Goal: Task Accomplishment & Management: Complete application form

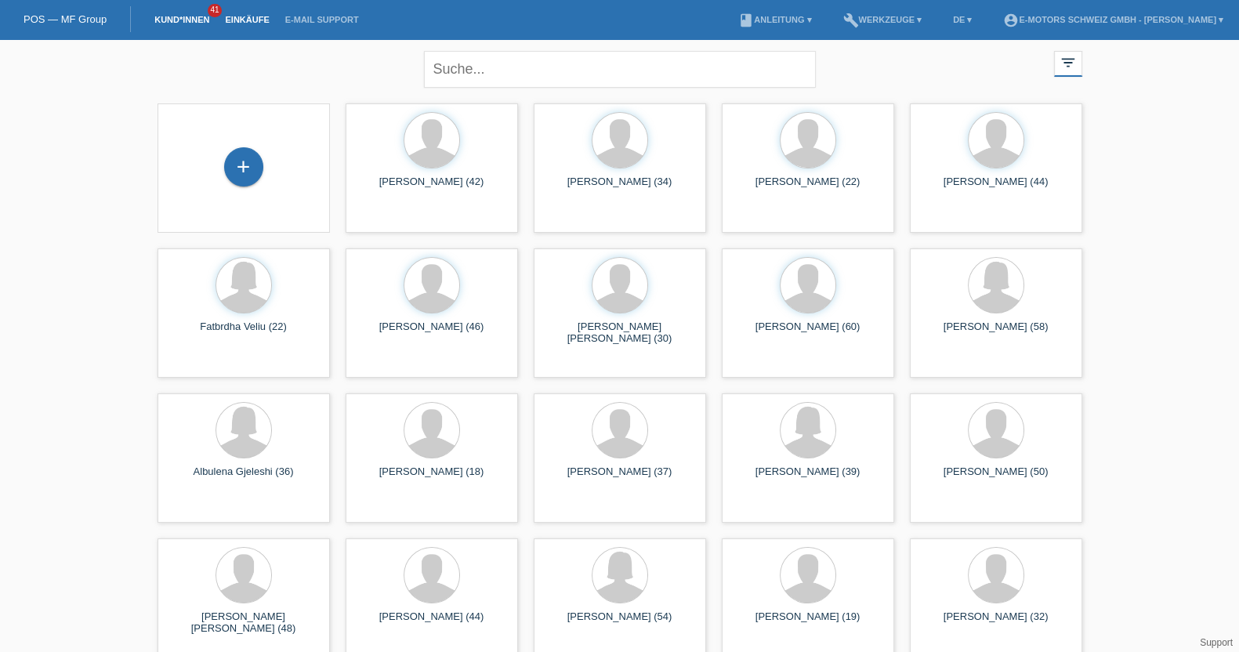
click at [244, 16] on link "Einkäufe" at bounding box center [247, 19] width 60 height 9
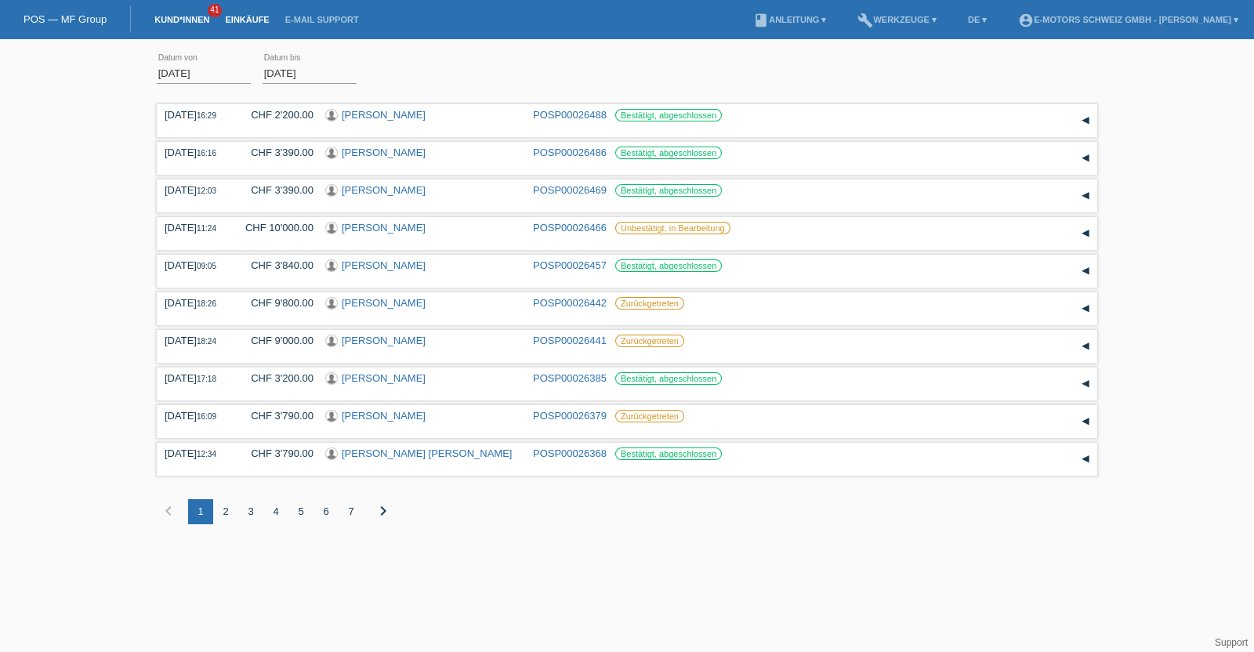
click at [192, 20] on link "Kund*innen" at bounding box center [182, 19] width 71 height 9
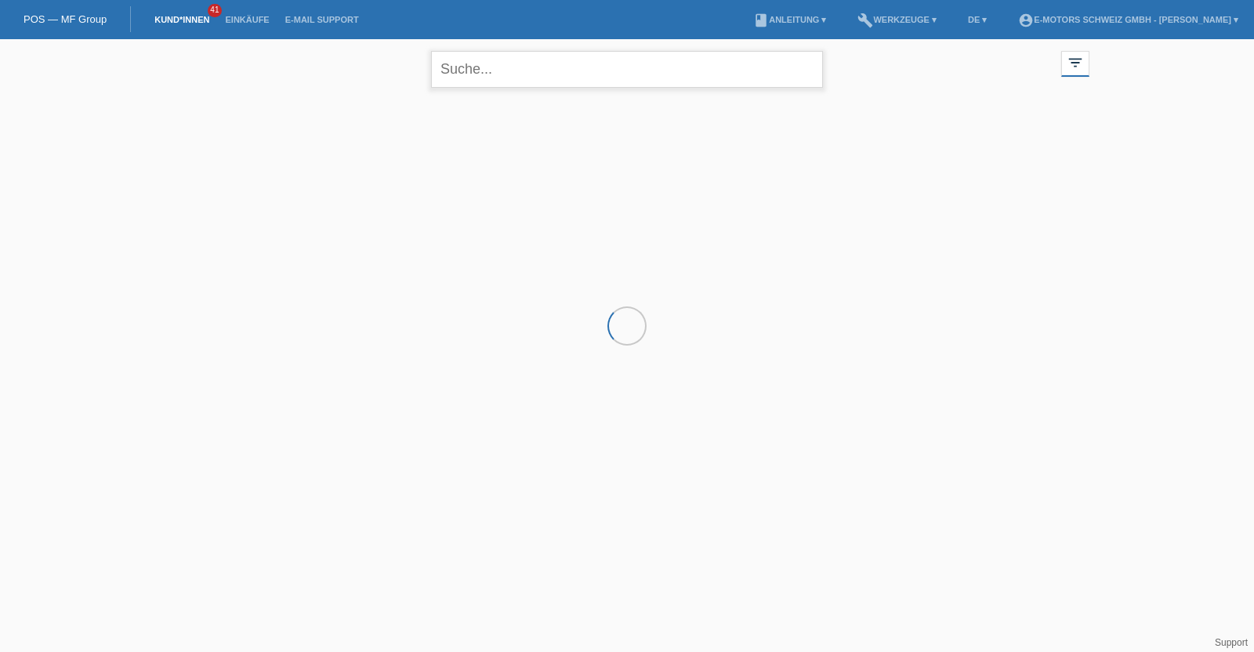
click at [480, 76] on input "text" at bounding box center [627, 69] width 392 height 37
type input "tayfun"
click at [265, 182] on div "+" at bounding box center [250, 174] width 39 height 39
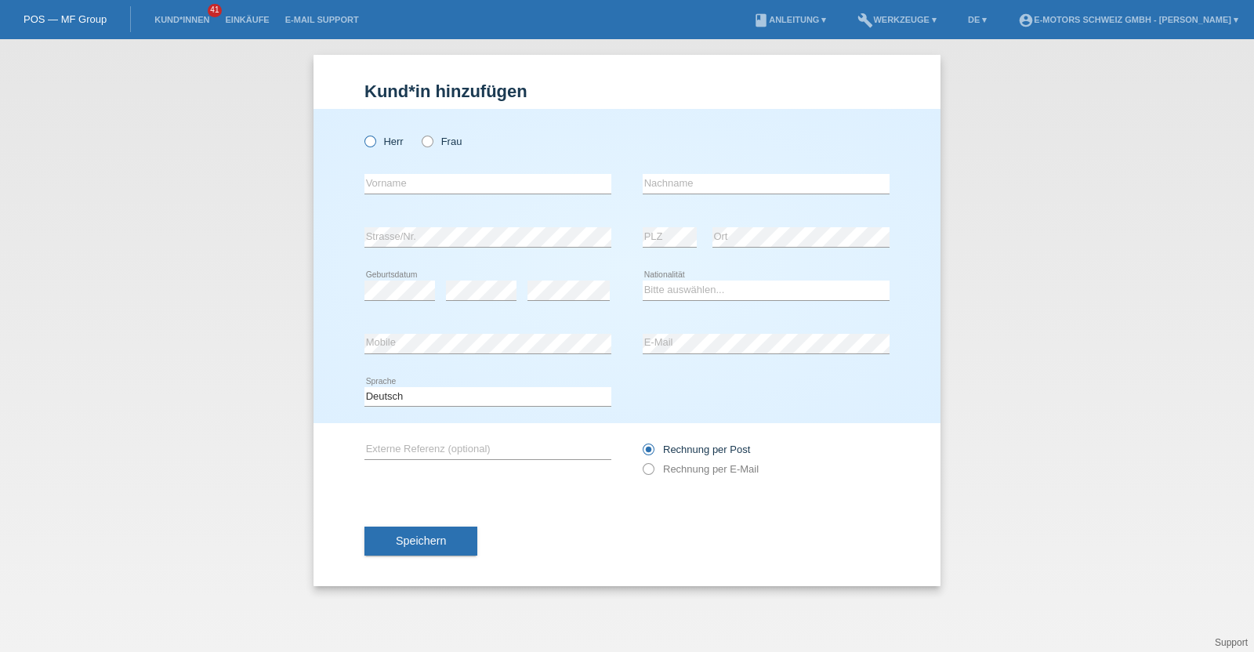
click at [380, 143] on label "Herr" at bounding box center [383, 142] width 39 height 12
click at [375, 143] on input "Herr" at bounding box center [369, 141] width 10 height 10
radio input "true"
click at [482, 189] on input "text" at bounding box center [487, 184] width 247 height 20
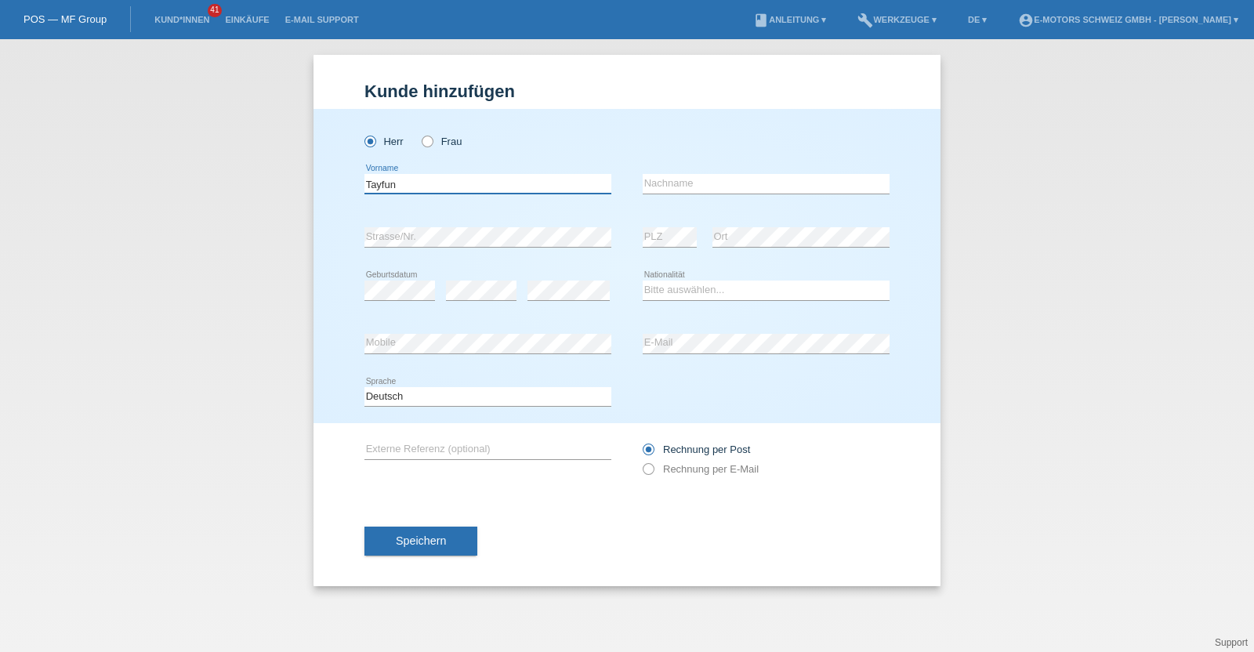
type input "Tayfun"
type input "Kiraz"
click at [752, 295] on select "Bitte auswählen... Schweiz Deutschland Liechtenstein Österreich ------------ Af…" at bounding box center [765, 289] width 247 height 19
select select "TR"
click at [642, 280] on select "Bitte auswählen... Schweiz Deutschland Liechtenstein Österreich ------------ Af…" at bounding box center [765, 289] width 247 height 19
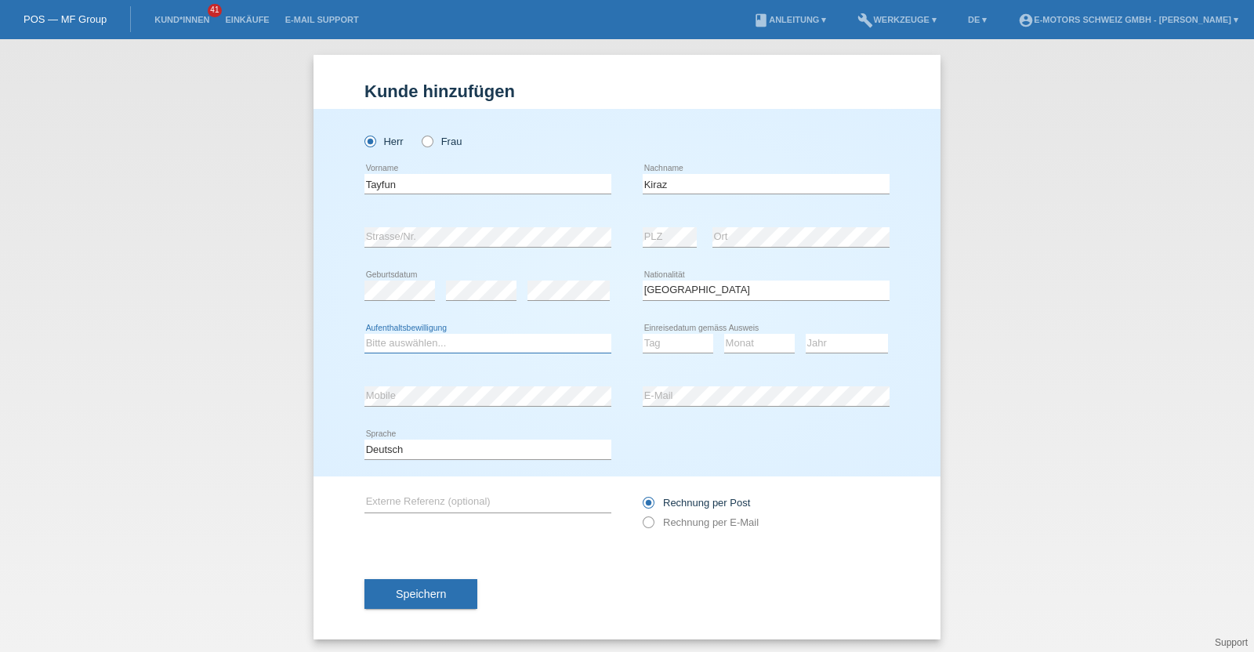
click at [392, 344] on select "Bitte auswählen... C B B - Flüchtlingsstatus Andere" at bounding box center [487, 343] width 247 height 19
select select "C"
click at [364, 334] on select "Bitte auswählen... C B B - Flüchtlingsstatus Andere" at bounding box center [487, 343] width 247 height 19
click at [407, 279] on div "error Geburtsdatum" at bounding box center [399, 290] width 71 height 53
click at [572, 306] on div "error" at bounding box center [568, 290] width 82 height 53
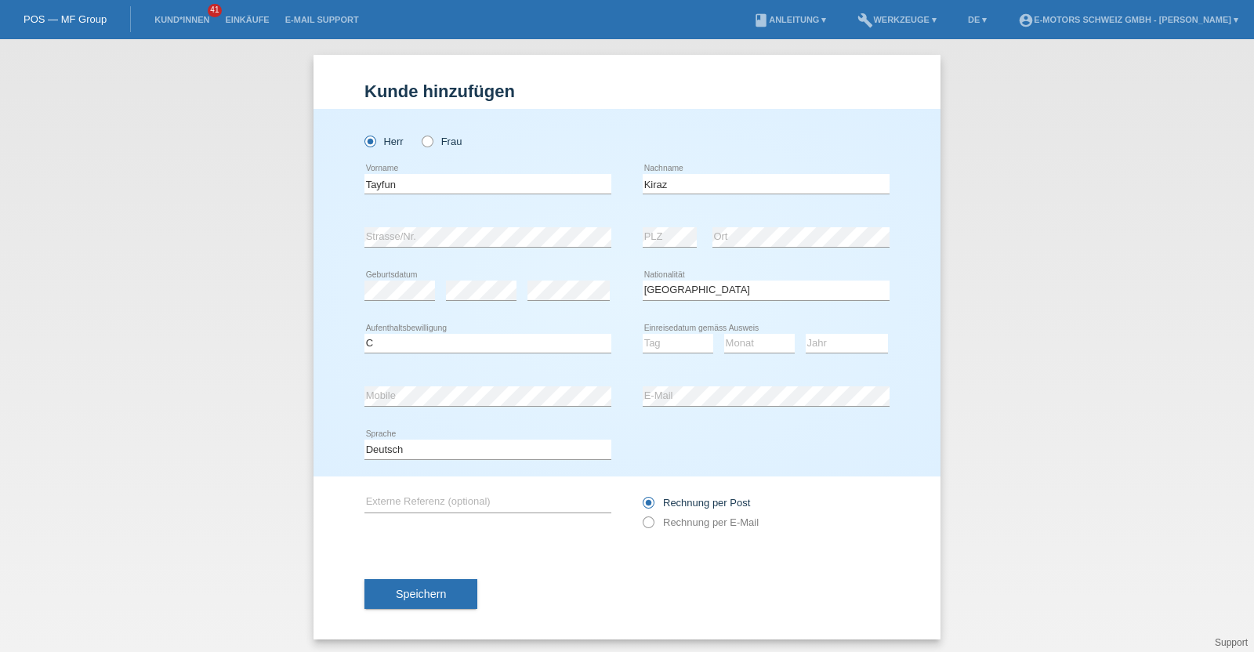
click at [668, 358] on div "Tag 01 02 03 04 05 06 07 08 09 10 11 12 13 14 15 16" at bounding box center [677, 343] width 71 height 53
click at [668, 343] on select "Tag 01 02 03 04 05 06 07 08 09 10 11" at bounding box center [677, 343] width 71 height 19
select select "10"
click at [642, 334] on select "Tag 01 02 03 04 05 06 07 08 09 10 11" at bounding box center [677, 343] width 71 height 19
click at [759, 341] on select "Monat 01 02 03 04 05 06 07 08 09 10 11" at bounding box center [759, 343] width 71 height 19
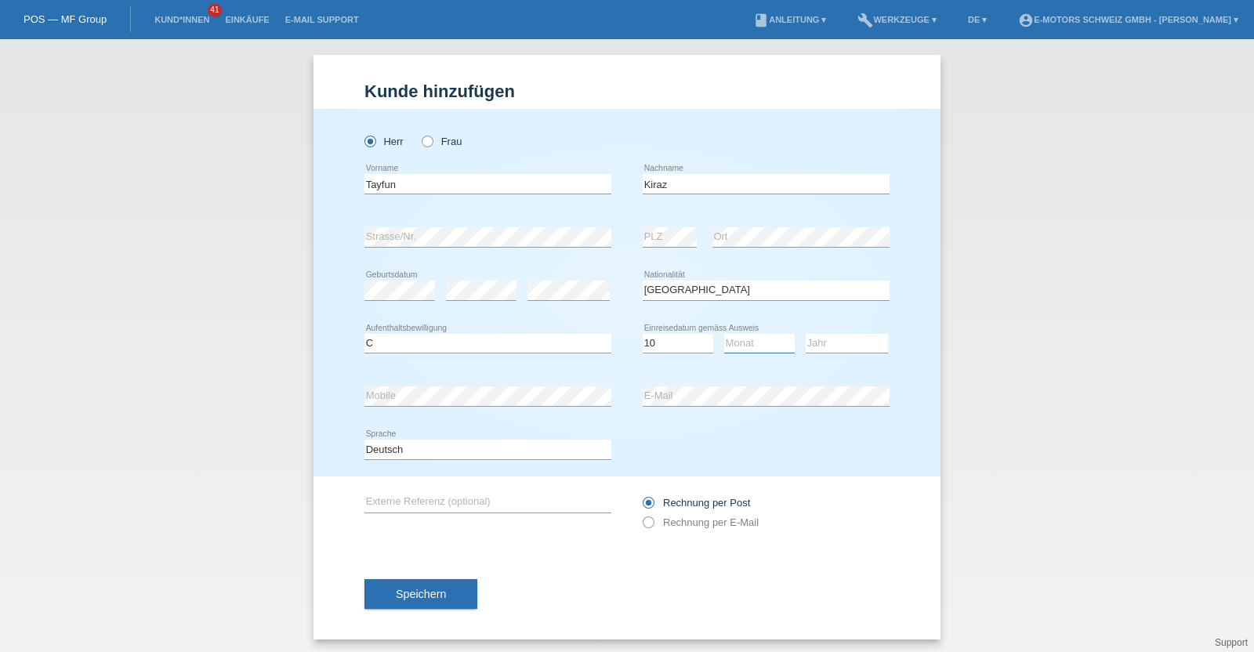
select select "12"
click at [724, 334] on select "Monat 01 02 03 04 05 06 07 08 09 10 11" at bounding box center [759, 343] width 71 height 19
click at [842, 331] on div "Jahr 2025 2024 2023 2022 2021 2020 2019 2018 2017" at bounding box center [846, 343] width 82 height 53
click at [834, 344] on select "Jahr 2025 2024 2023 2022 2021 2020 2019 2018 2017 2016 2015 2014 2013 2012 2011…" at bounding box center [846, 343] width 82 height 19
select select "1994"
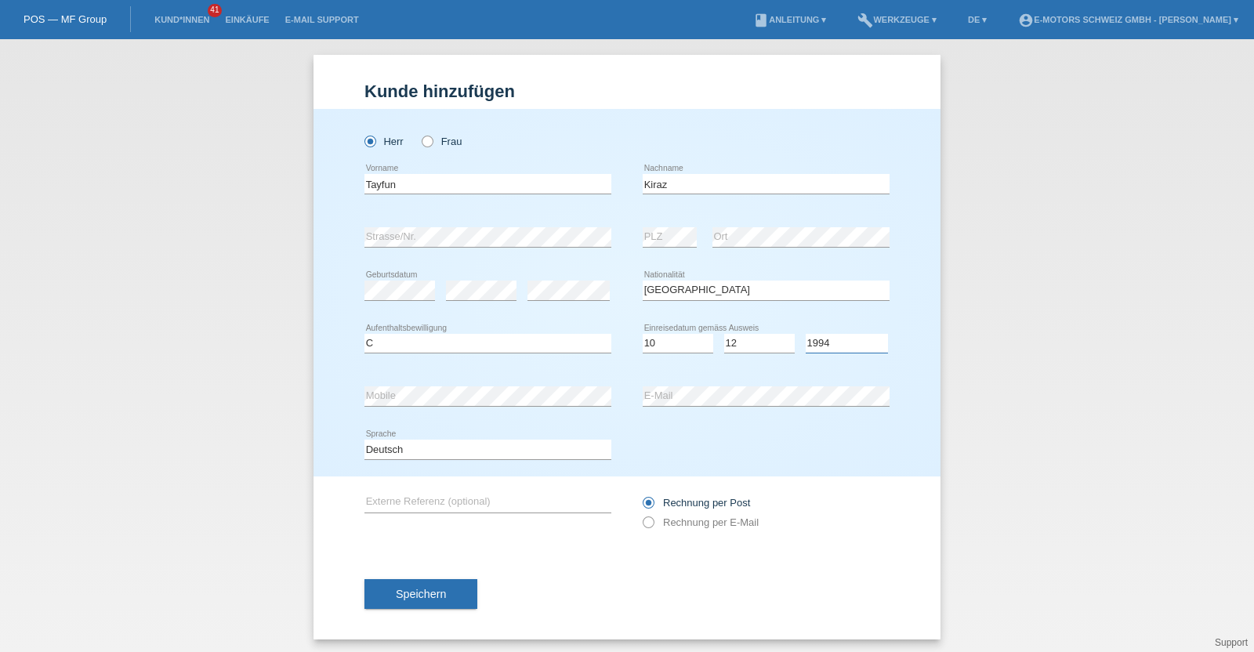
click at [805, 334] on select "Jahr 2025 2024 2023 2022 2021 2020 2019 2018 2017 2016 2015 2014 2013 2012 2011…" at bounding box center [846, 343] width 82 height 19
click at [415, 593] on span "Speichern" at bounding box center [421, 594] width 50 height 13
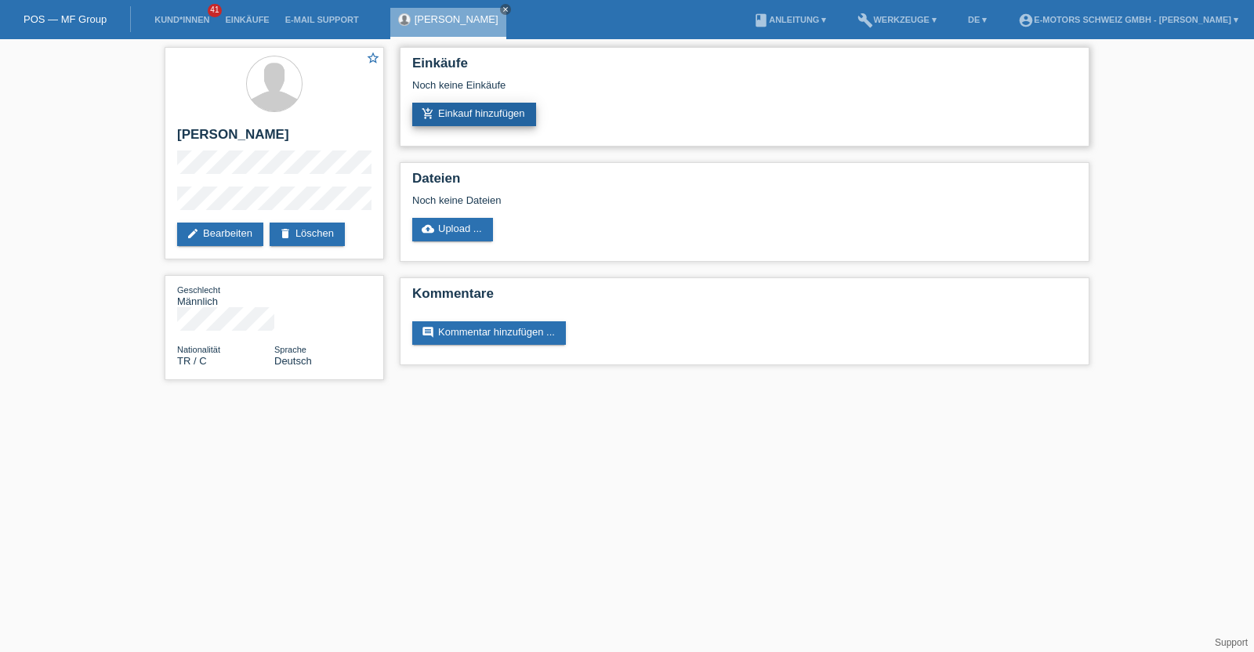
click at [470, 124] on link "add_shopping_cart Einkauf hinzufügen" at bounding box center [474, 115] width 124 height 24
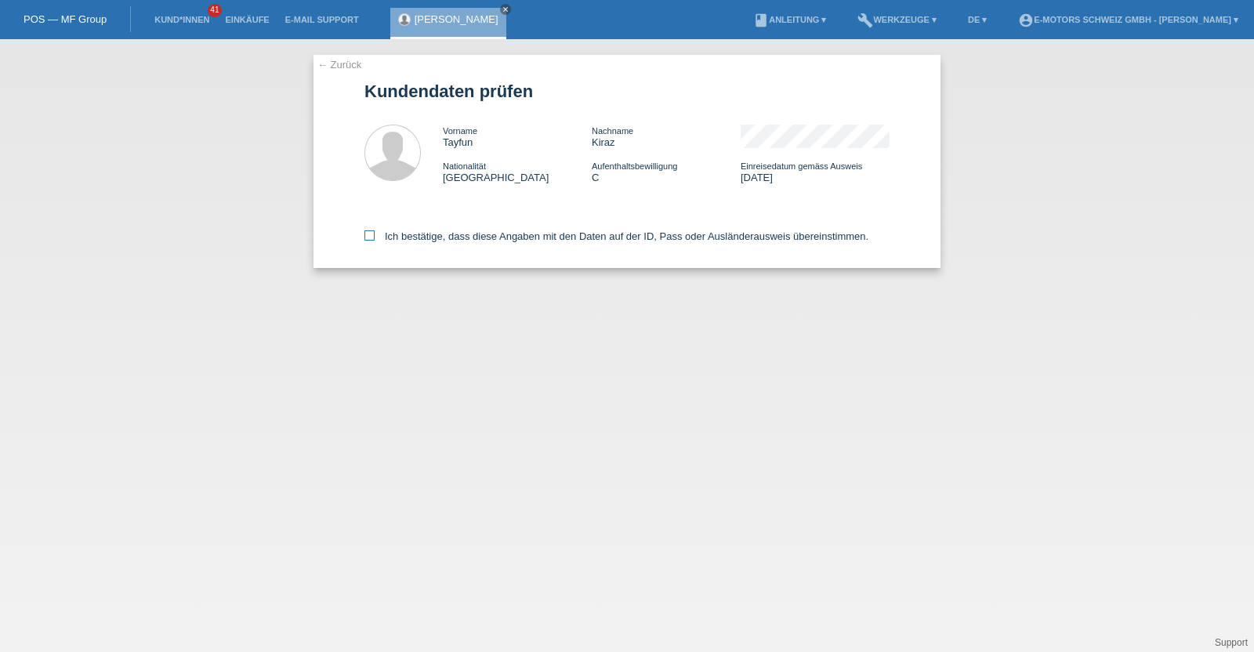
click at [482, 239] on label "Ich bestätige, dass diese Angaben mit den Daten auf der ID, Pass oder Ausländer…" at bounding box center [616, 236] width 504 height 12
click at [375, 239] on input "Ich bestätige, dass diese Angaben mit den Daten auf der ID, Pass oder Ausländer…" at bounding box center [369, 235] width 10 height 10
checkbox input "true"
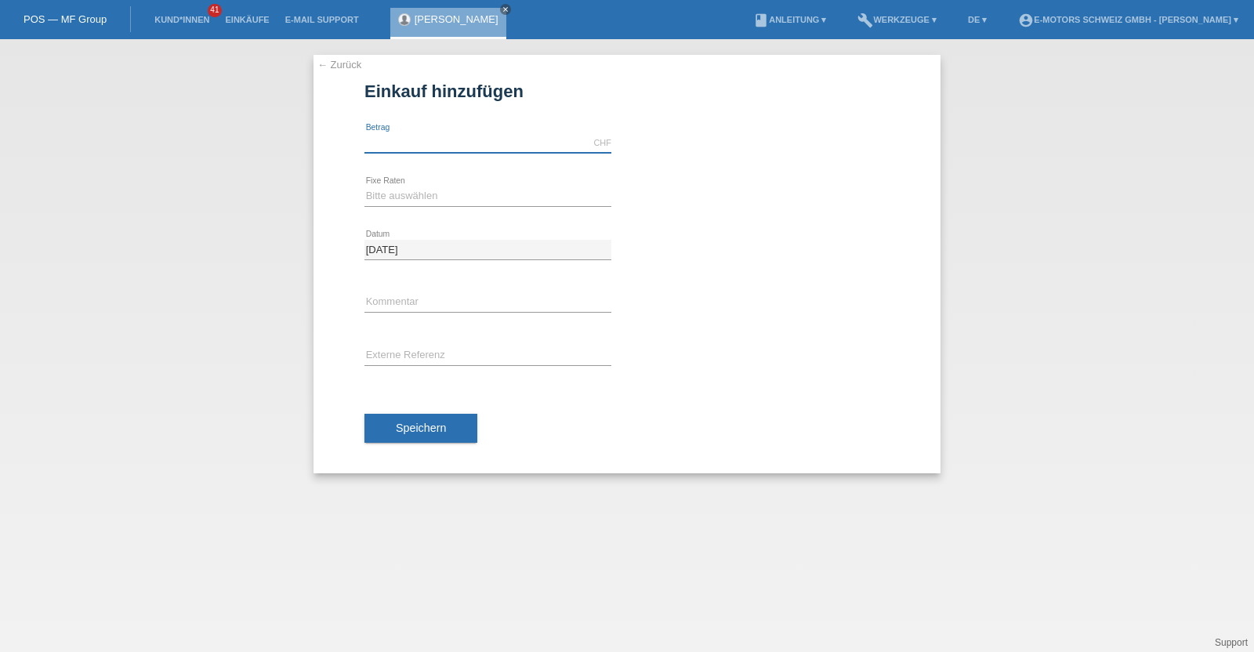
click at [478, 147] on input "text" at bounding box center [487, 143] width 247 height 20
type input "2890.00"
click at [474, 190] on select "Bitte auswählen 12 Raten 24 Raten 36 Raten 48 Raten" at bounding box center [487, 195] width 247 height 19
select select "214"
click at [364, 186] on select "Bitte auswählen 12 Raten 24 Raten 36 Raten 48 Raten" at bounding box center [487, 195] width 247 height 19
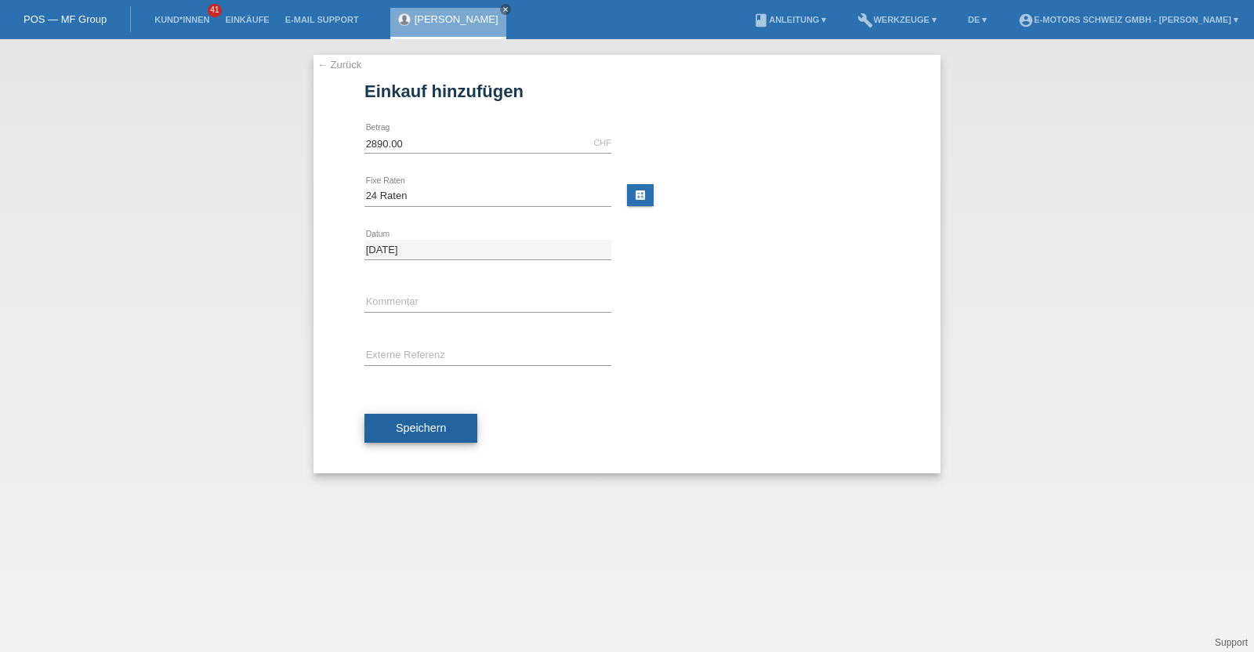
click at [428, 420] on button "Speichern" at bounding box center [420, 429] width 113 height 30
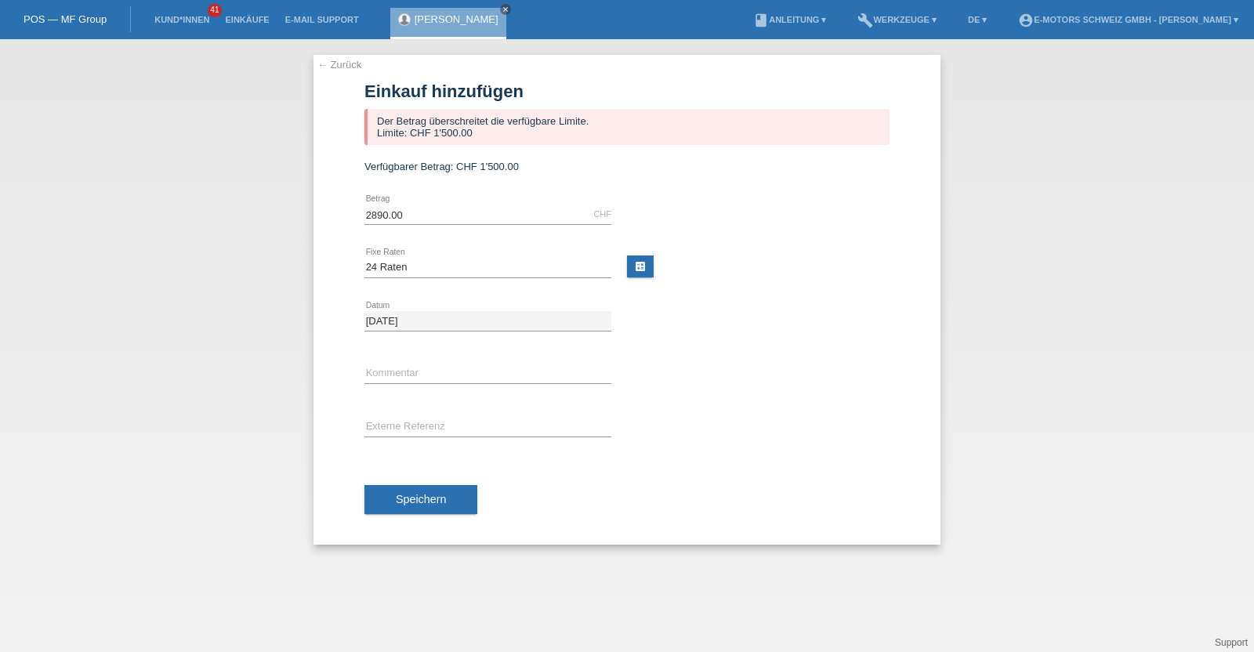
click at [439, 18] on link "[PERSON_NAME]" at bounding box center [456, 19] width 84 height 12
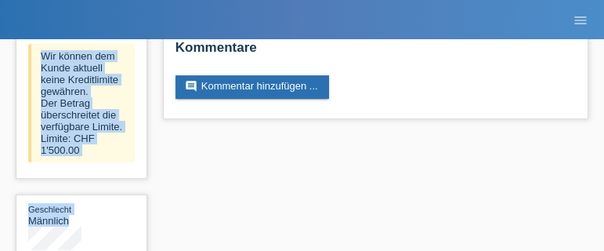
scroll to position [286, 0]
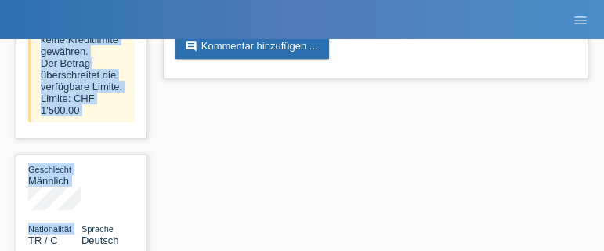
drag, startPoint x: 0, startPoint y: 247, endPoint x: 20, endPoint y: 242, distance: 20.9
click at [20, 242] on div "star_border [PERSON_NAME] edit Bearbeiten delete Löschen Wir können dem Kunde a…" at bounding box center [302, 14] width 604 height 522
click at [185, 166] on div "star_border [PERSON_NAME] edit Bearbeiten delete Löschen Wir können dem Kunde a…" at bounding box center [302, 14] width 588 height 522
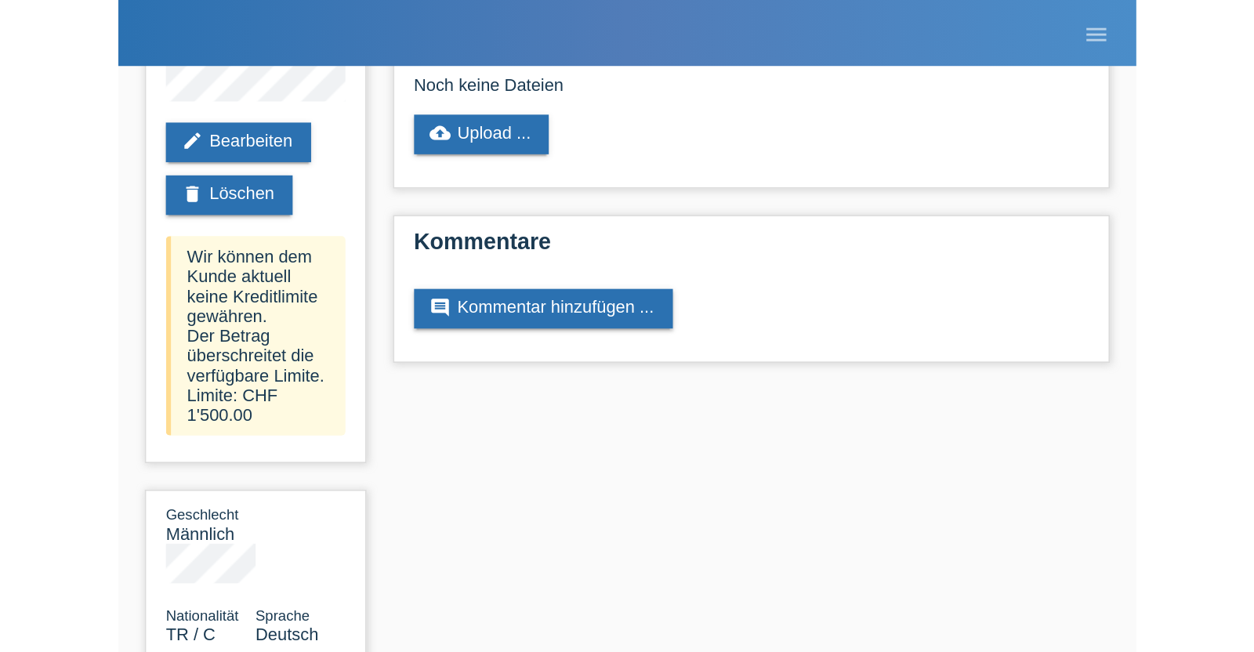
scroll to position [0, 0]
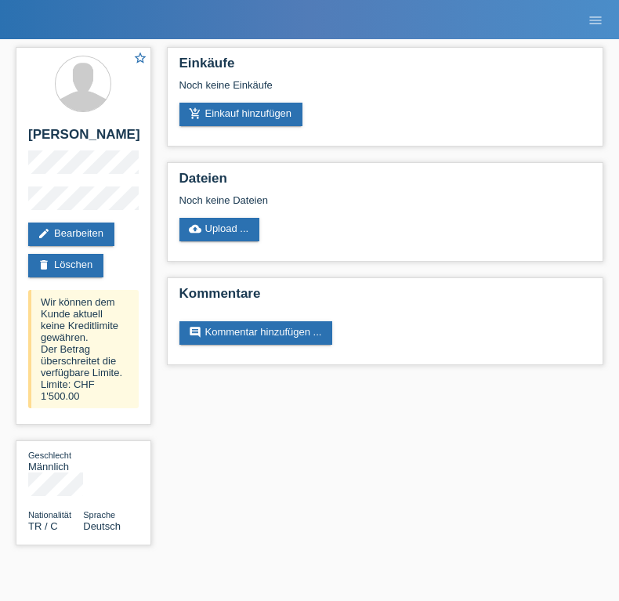
click at [377, 495] on div "star_border [PERSON_NAME] edit Bearbeiten delete Löschen Wir können dem Kunde a…" at bounding box center [309, 300] width 603 height 522
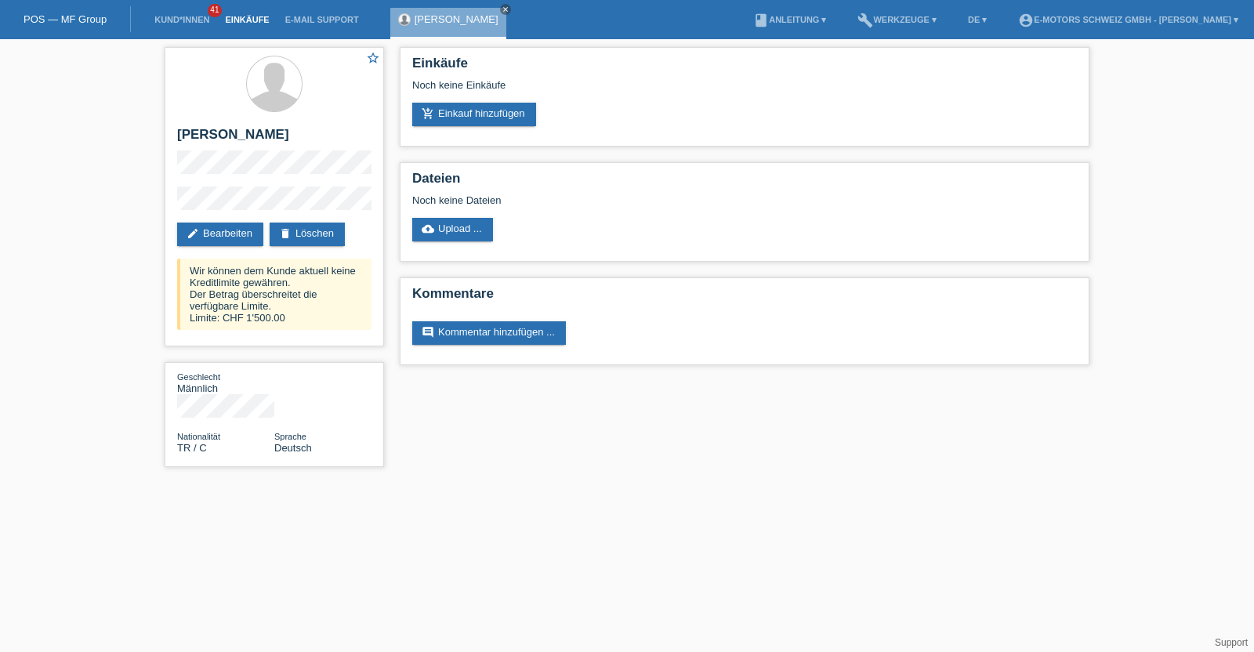
click at [257, 20] on link "Einkäufe" at bounding box center [247, 19] width 60 height 9
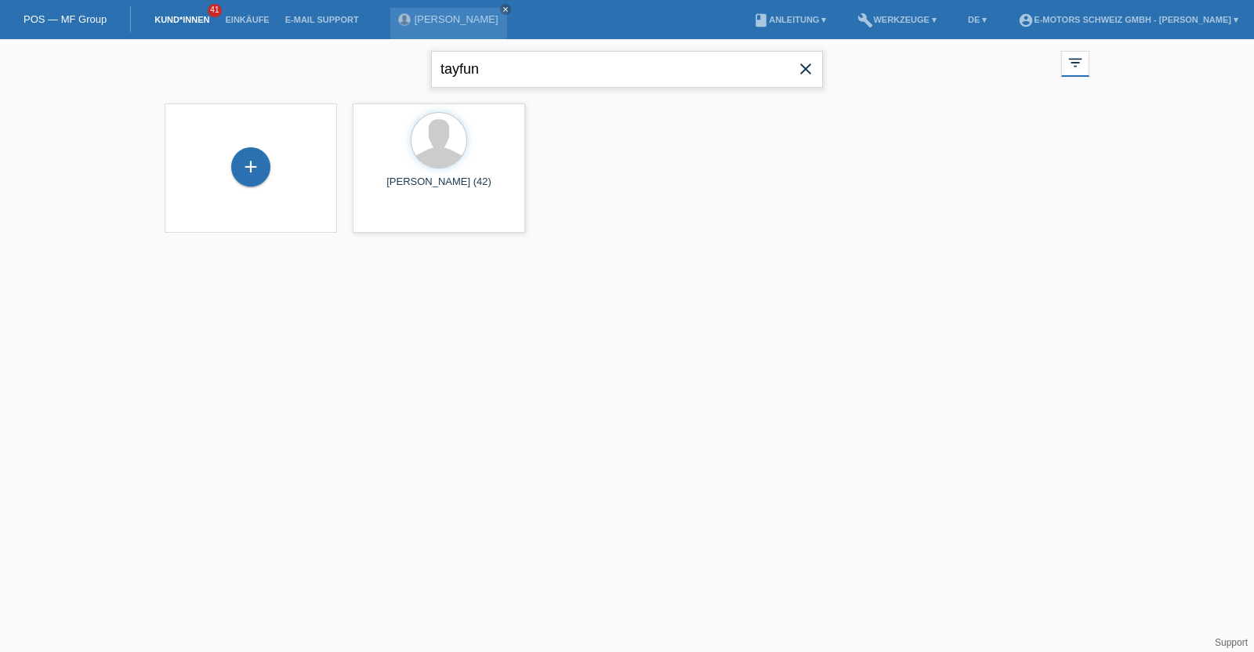
drag, startPoint x: 506, startPoint y: 72, endPoint x: 315, endPoint y: 64, distance: 191.3
click at [315, 64] on div "tayfun close filter_list view_module Alle Kund*innen anzeigen star Markierte [P…" at bounding box center [627, 67] width 940 height 56
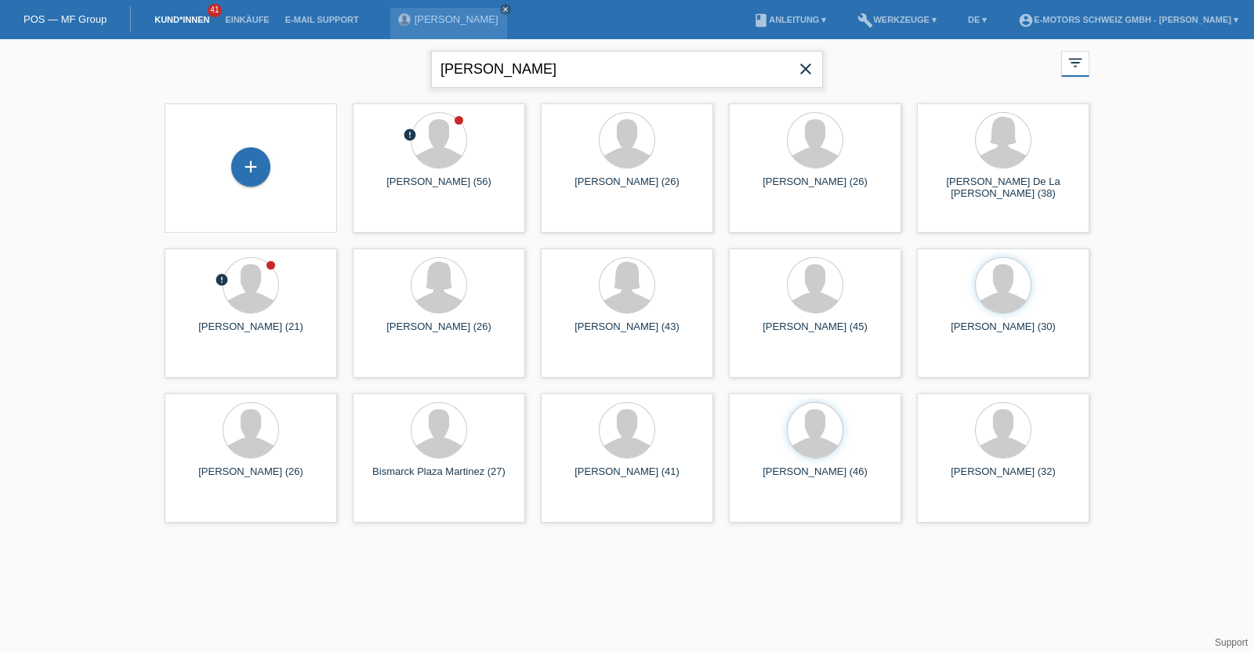
type input "[PERSON_NAME]"
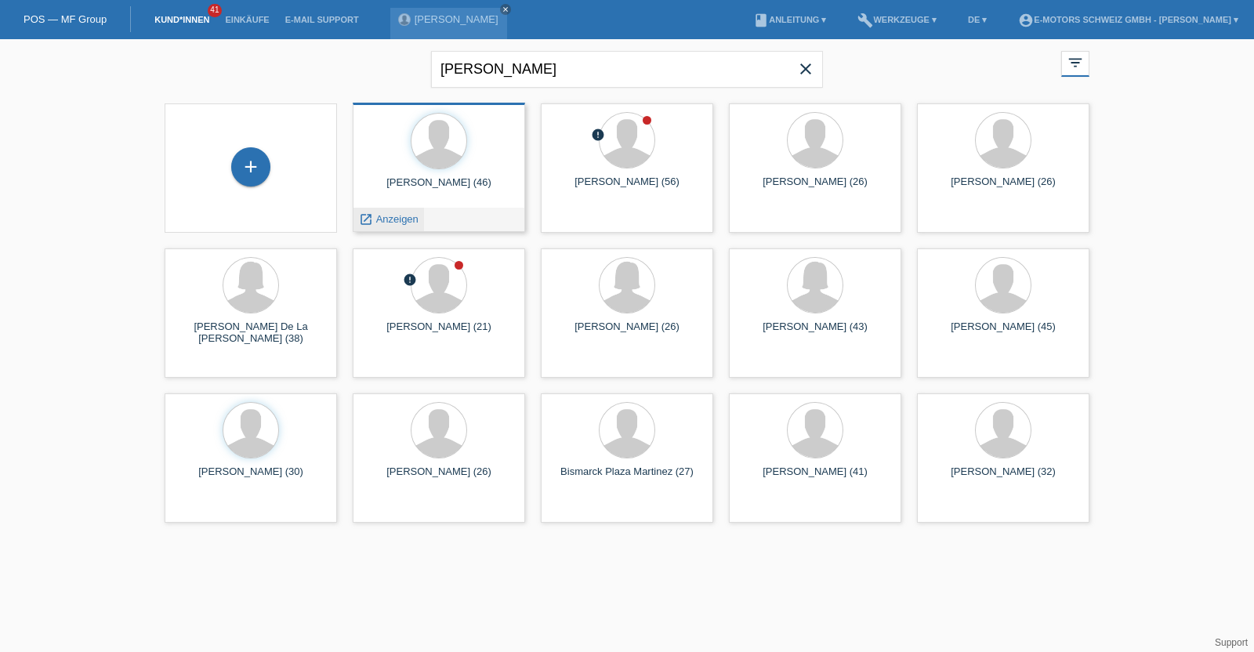
click at [395, 221] on span "Anzeigen" at bounding box center [397, 219] width 42 height 12
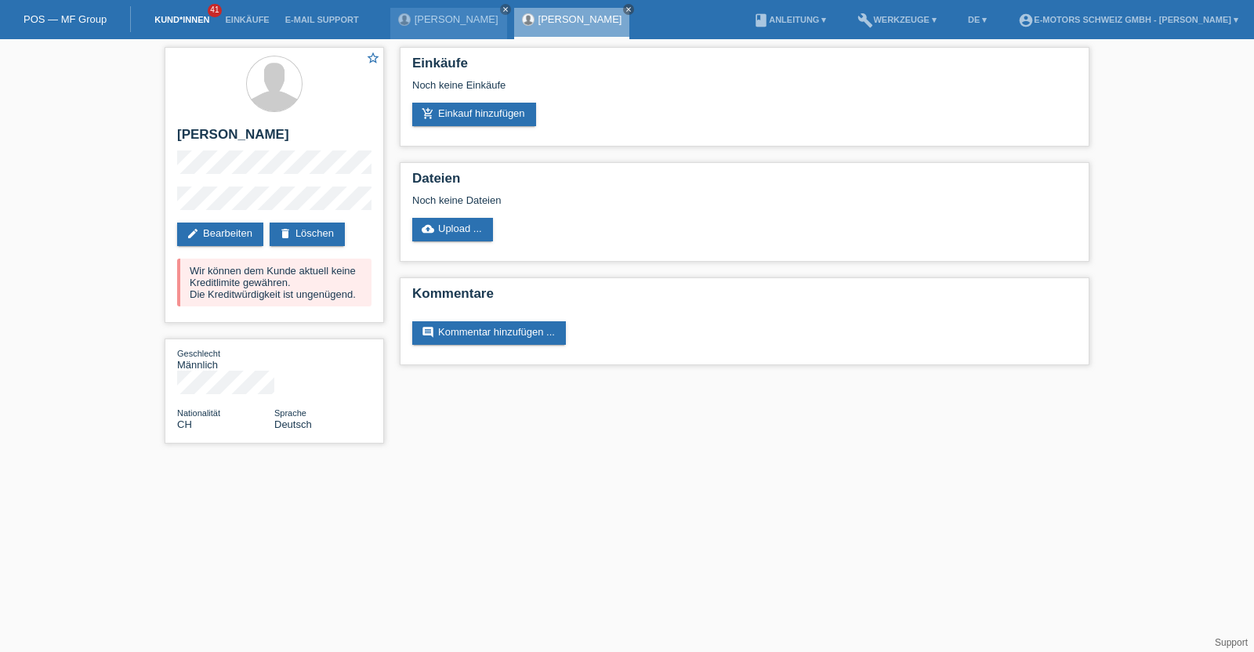
click at [180, 21] on link "Kund*innen" at bounding box center [182, 19] width 71 height 9
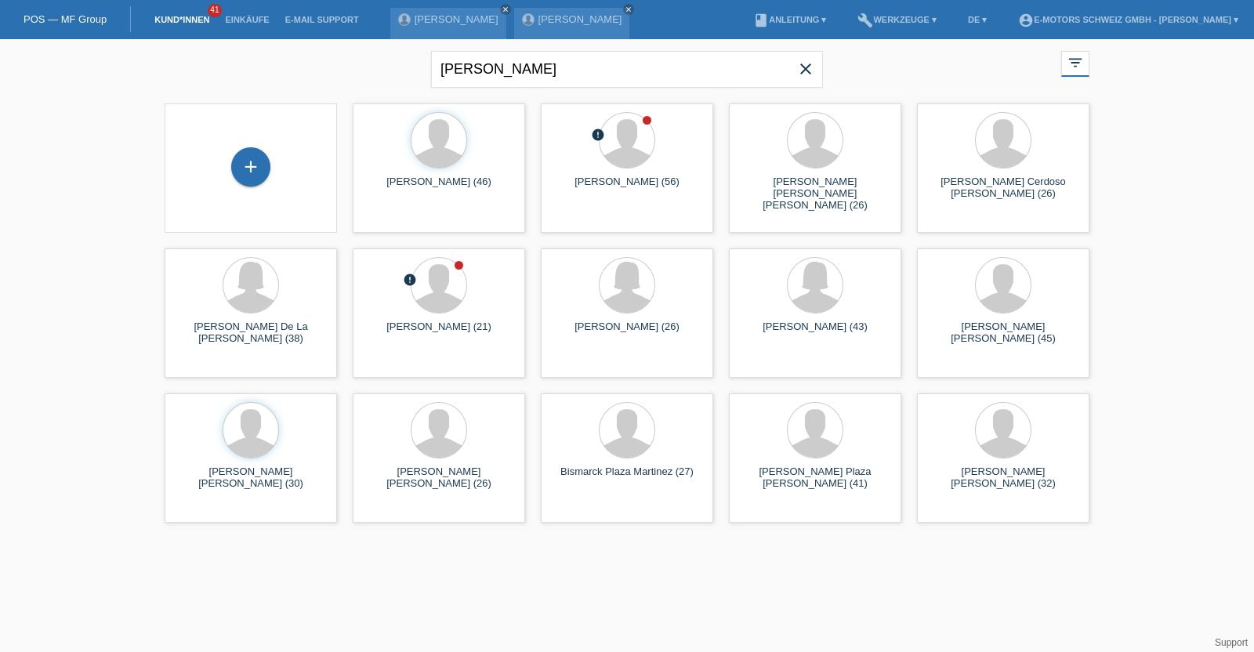
click at [801, 73] on icon "close" at bounding box center [805, 69] width 19 height 19
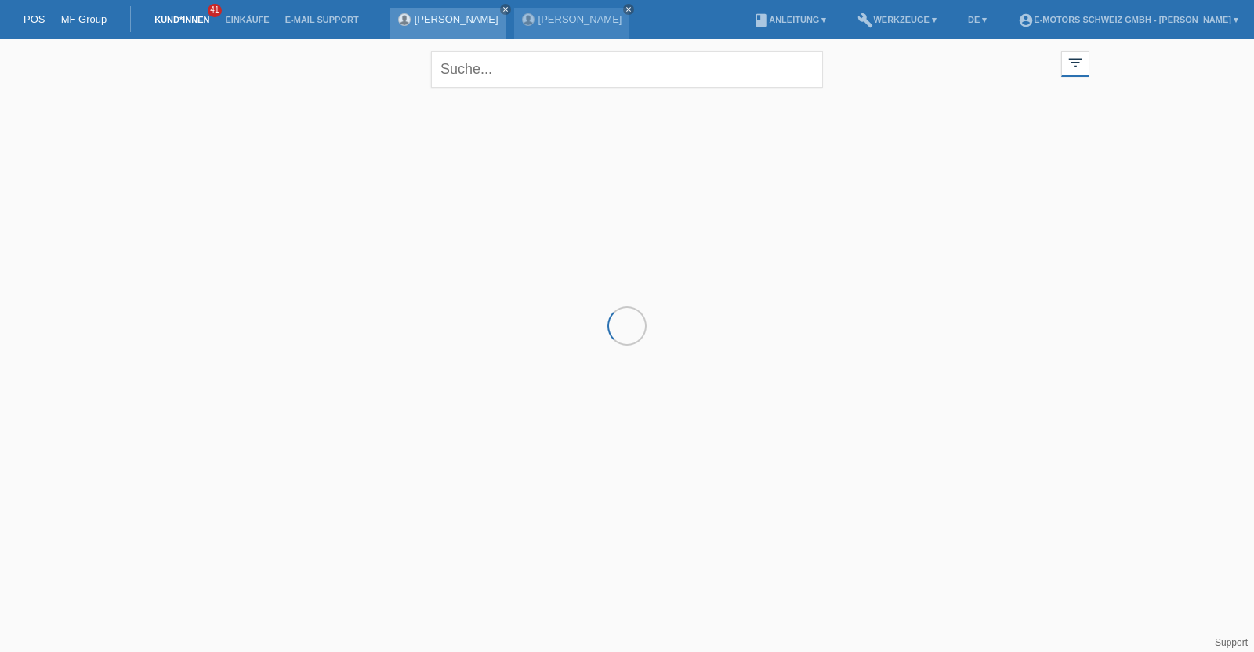
click at [434, 17] on link "[PERSON_NAME]" at bounding box center [456, 19] width 84 height 12
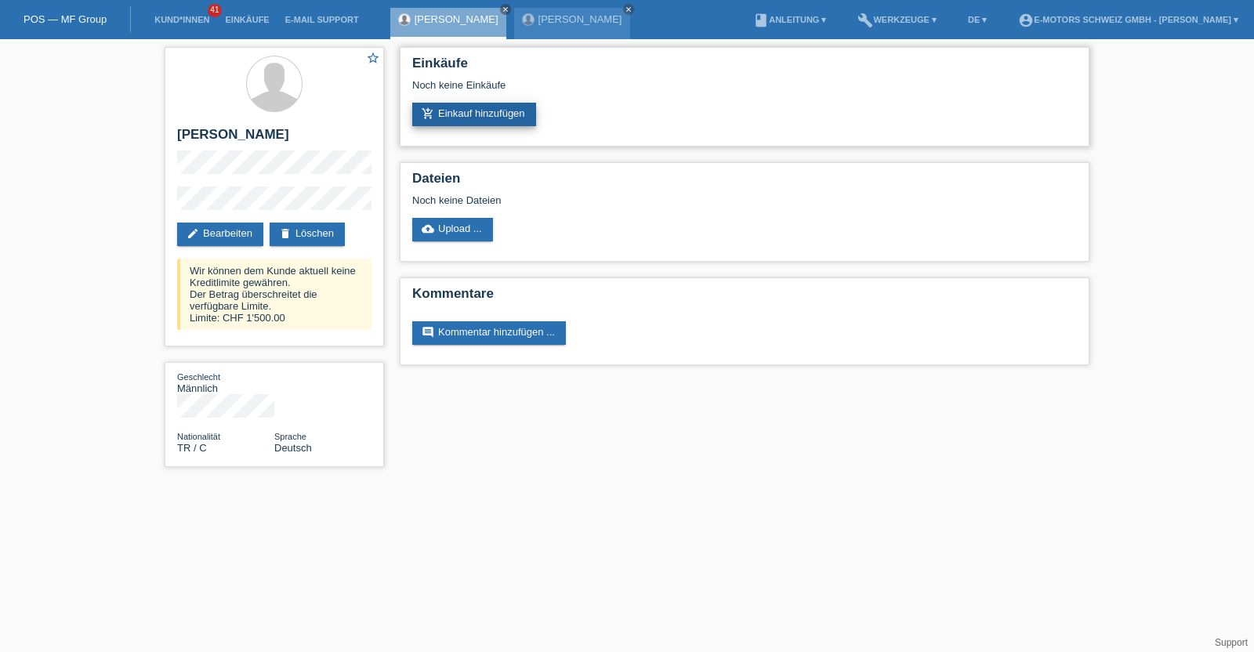
click at [485, 118] on link "add_shopping_cart Einkauf hinzufügen" at bounding box center [474, 115] width 124 height 24
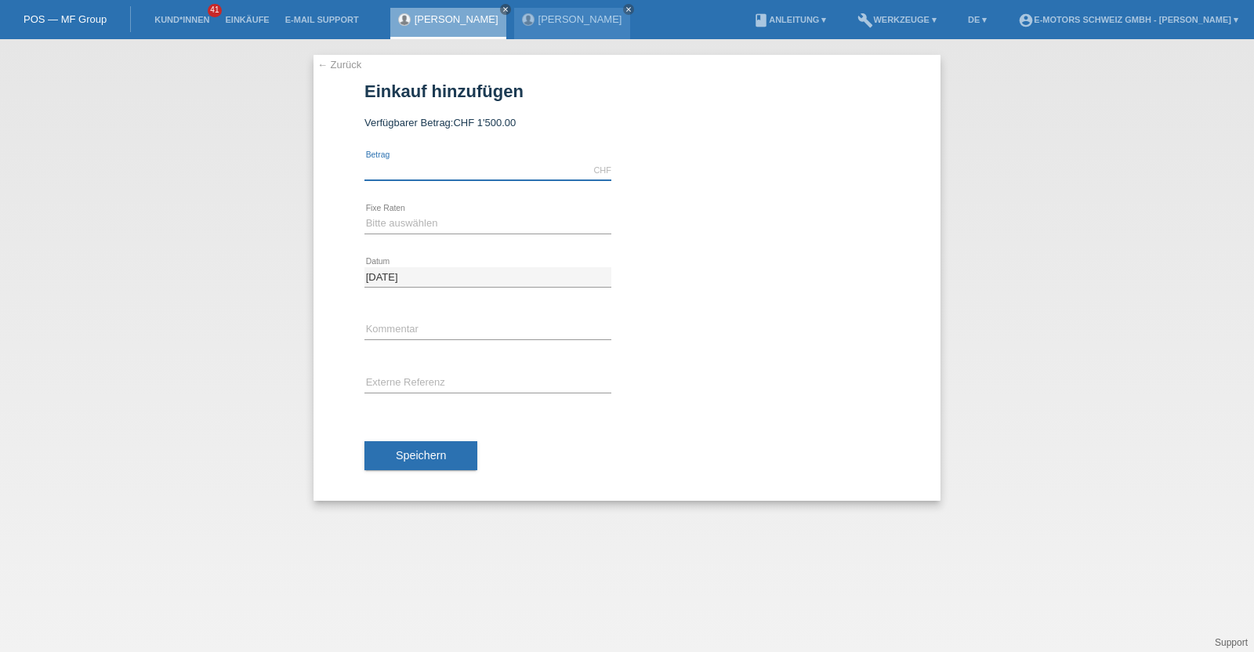
click at [477, 167] on input "text" at bounding box center [487, 171] width 247 height 20
type input "1500.00"
click at [407, 219] on select "Bitte auswählen 12 Raten 24 Raten 36 Raten 48 Raten" at bounding box center [487, 223] width 247 height 19
select select "214"
click at [364, 214] on select "Bitte auswählen 12 Raten 24 Raten 36 Raten 48 Raten" at bounding box center [487, 223] width 247 height 19
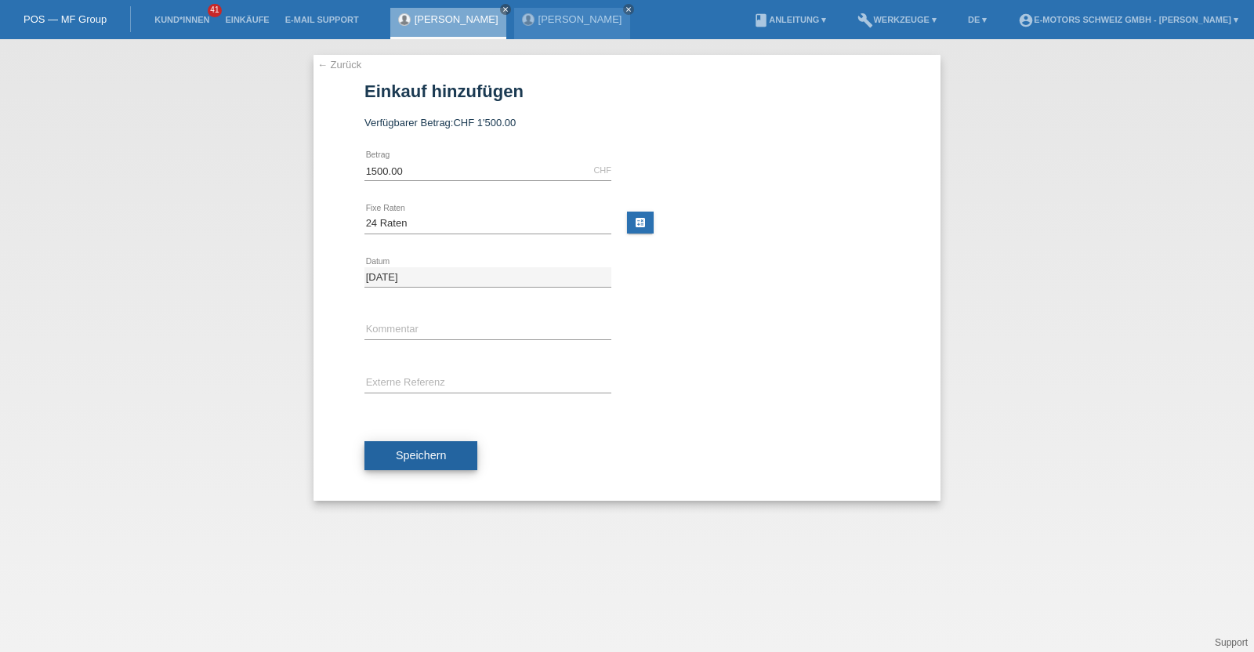
click at [410, 450] on span "Speichern" at bounding box center [421, 455] width 50 height 13
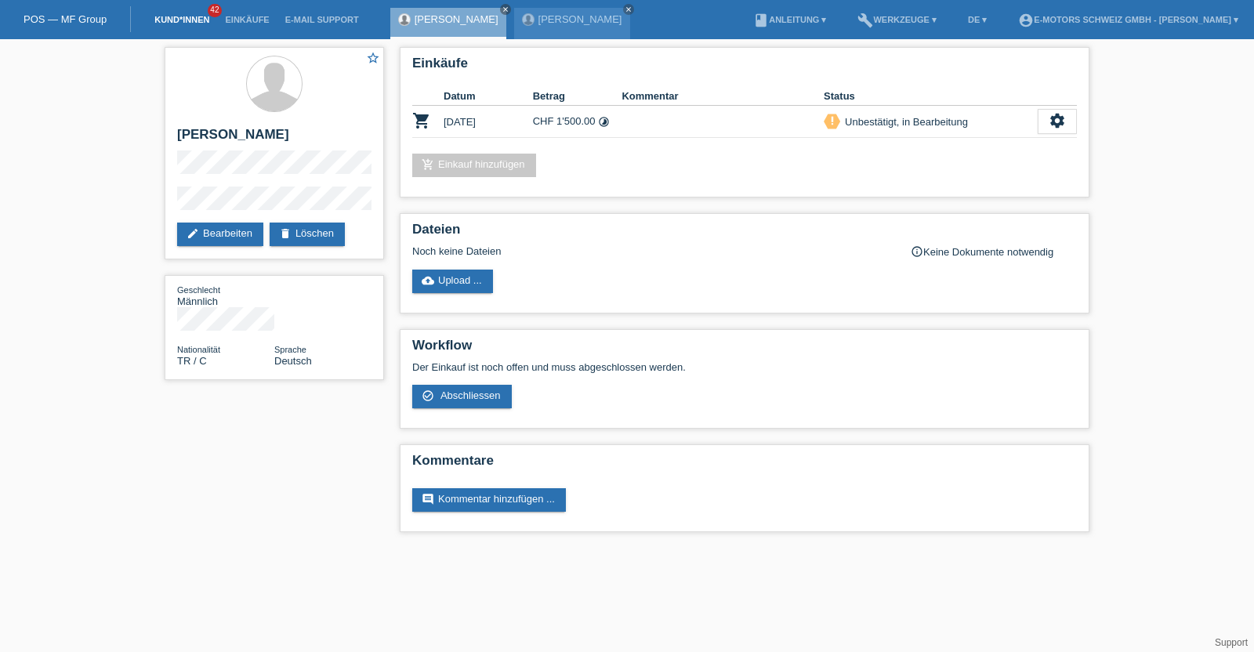
click at [201, 21] on link "Kund*innen" at bounding box center [182, 19] width 71 height 9
